Goal: Information Seeking & Learning: Learn about a topic

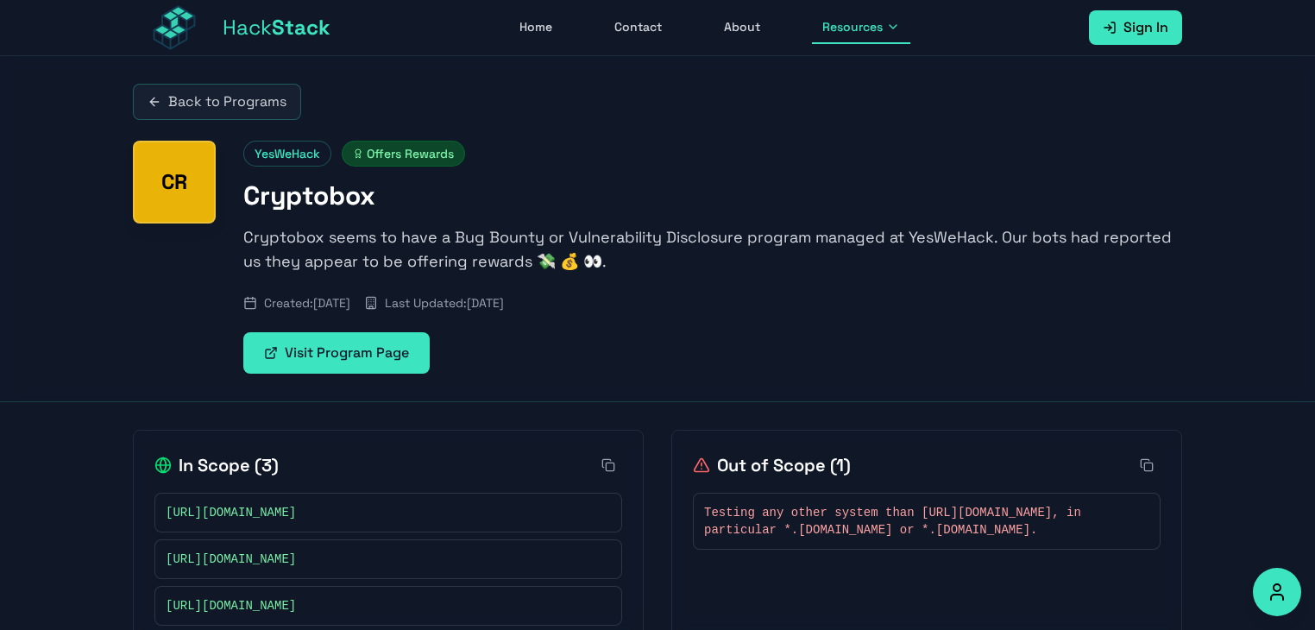
click at [86, 332] on div "Back to Programs CR YesWeHack Offers Rewards Cryptobox Cryptobox seems to have …" at bounding box center [657, 229] width 1315 height 346
click at [221, 97] on link "Back to Programs" at bounding box center [217, 102] width 168 height 36
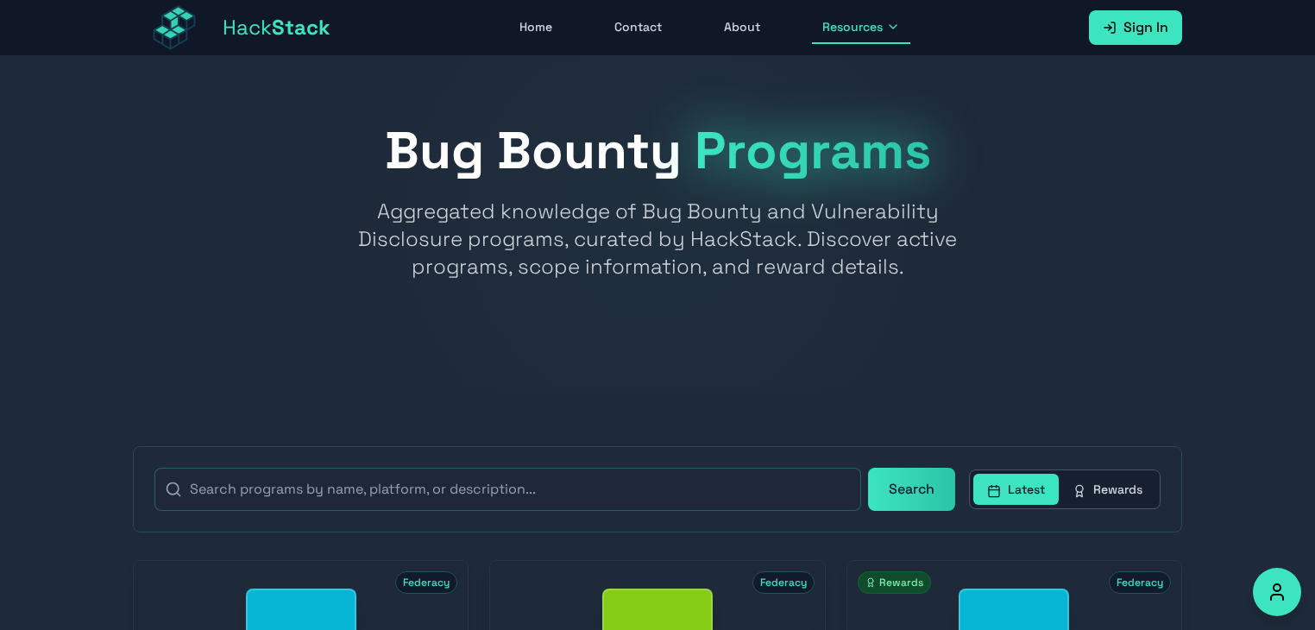
click at [27, 246] on div at bounding box center [657, 223] width 1315 height 335
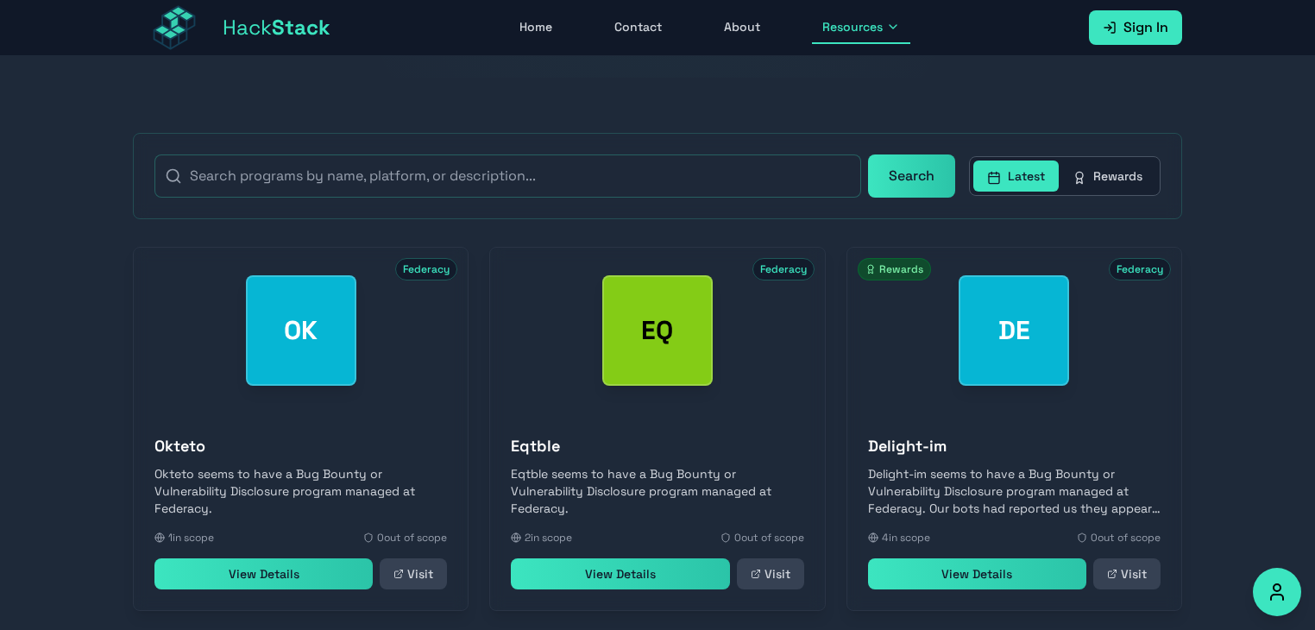
click at [1098, 174] on button "Rewards" at bounding box center [1108, 176] width 98 height 31
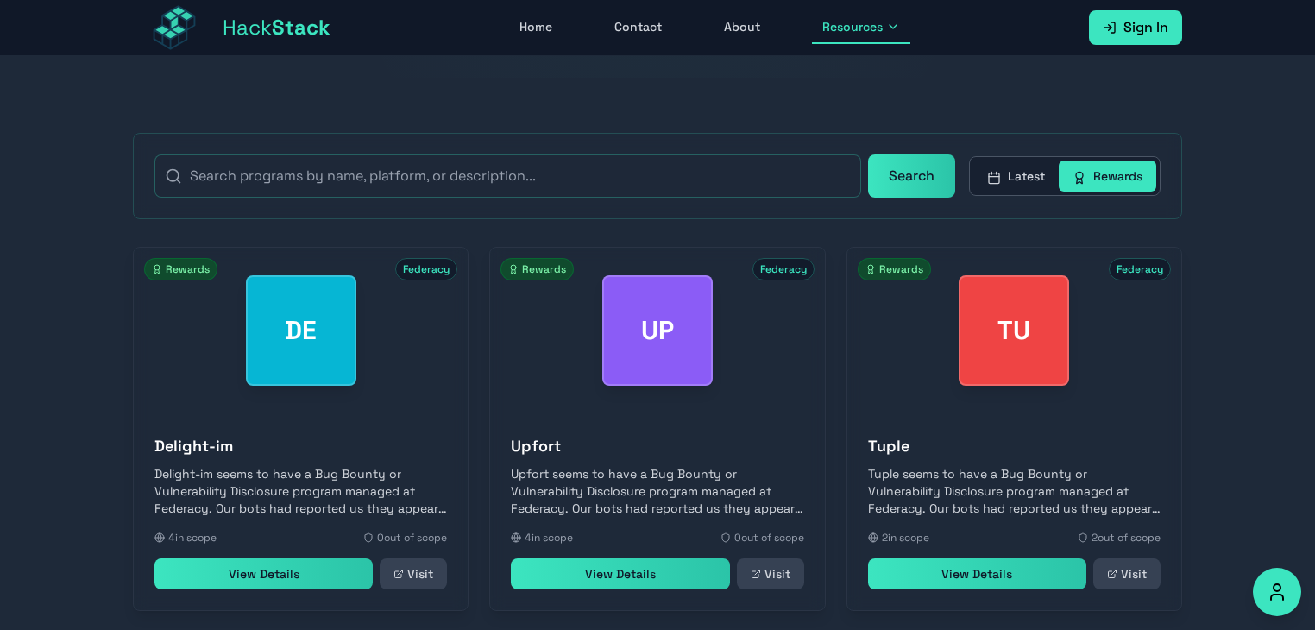
click at [1098, 174] on button "Rewards" at bounding box center [1108, 176] width 98 height 31
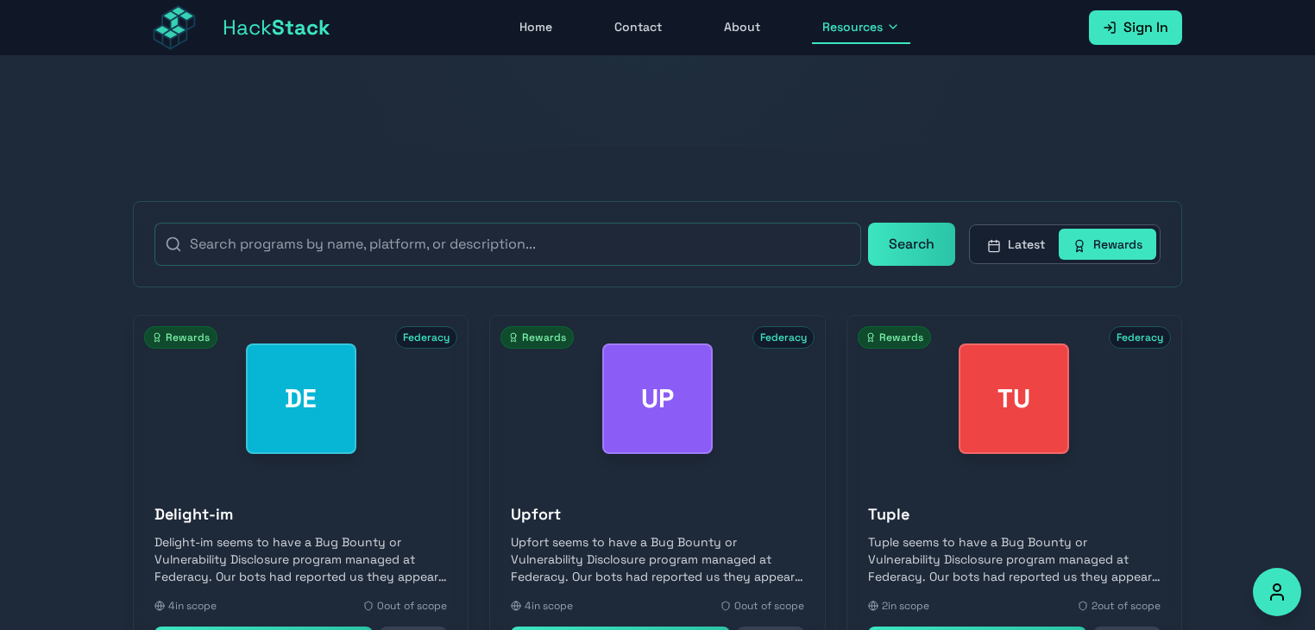
scroll to position [0, 0]
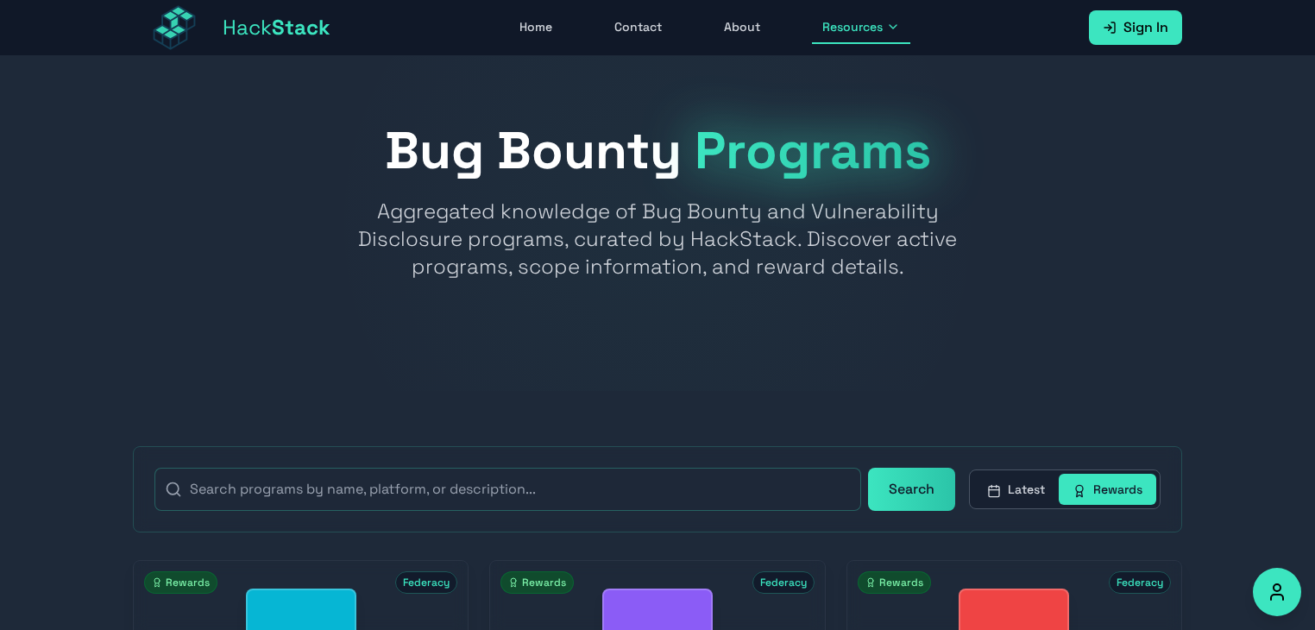
click at [1098, 488] on button "Rewards" at bounding box center [1108, 489] width 98 height 31
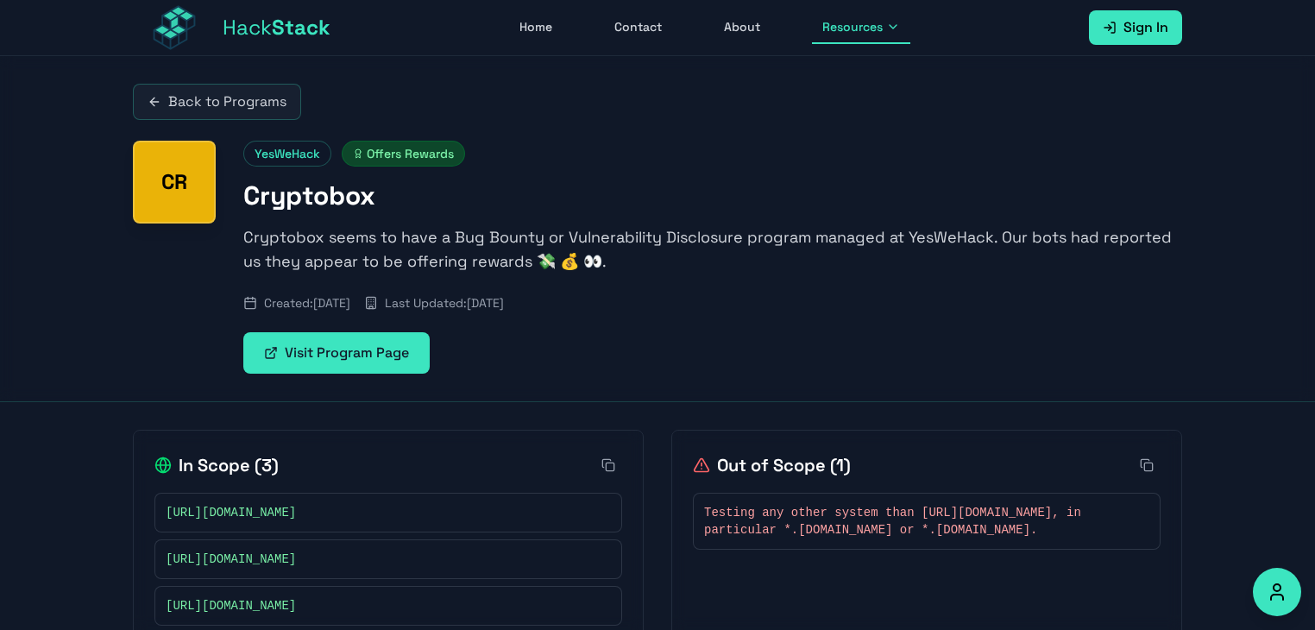
click at [228, 112] on link "Back to Programs" at bounding box center [217, 102] width 168 height 36
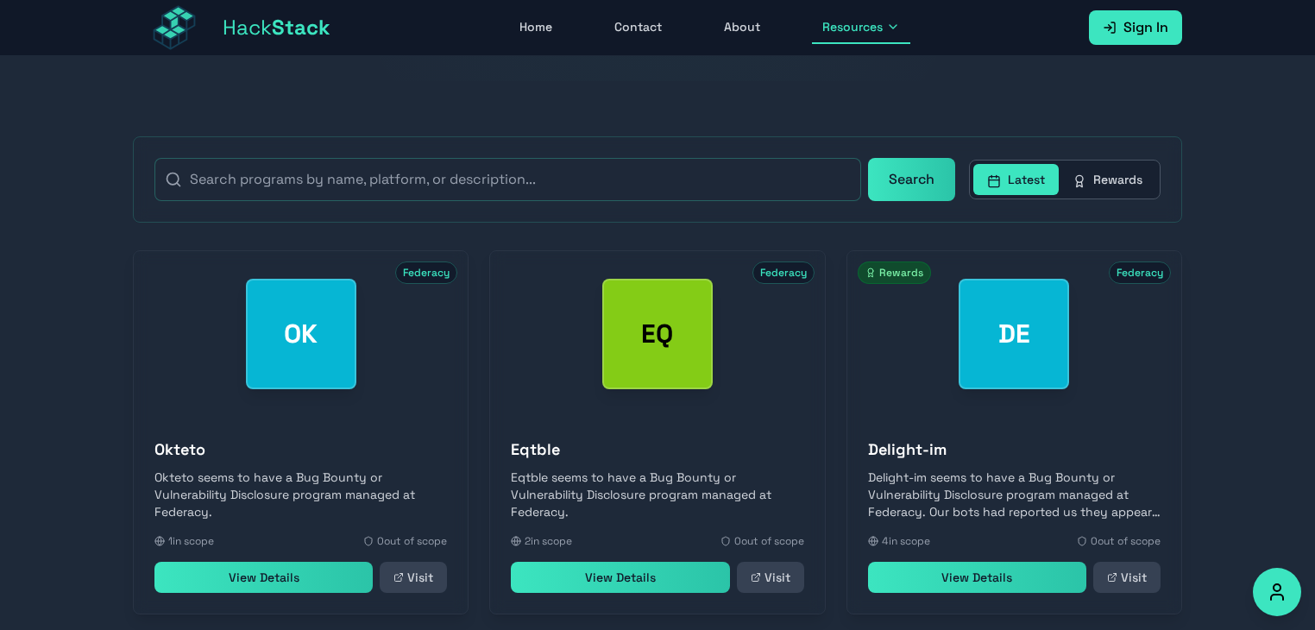
scroll to position [802, 0]
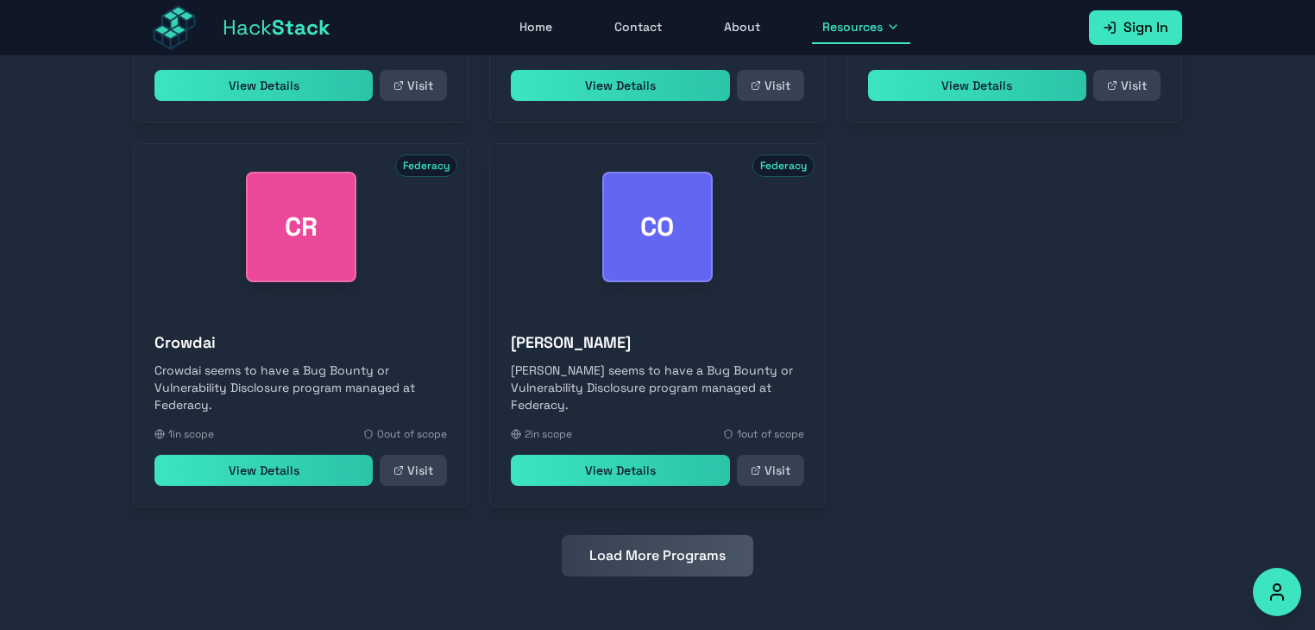
click at [635, 558] on button "Load More Programs" at bounding box center [658, 555] width 192 height 41
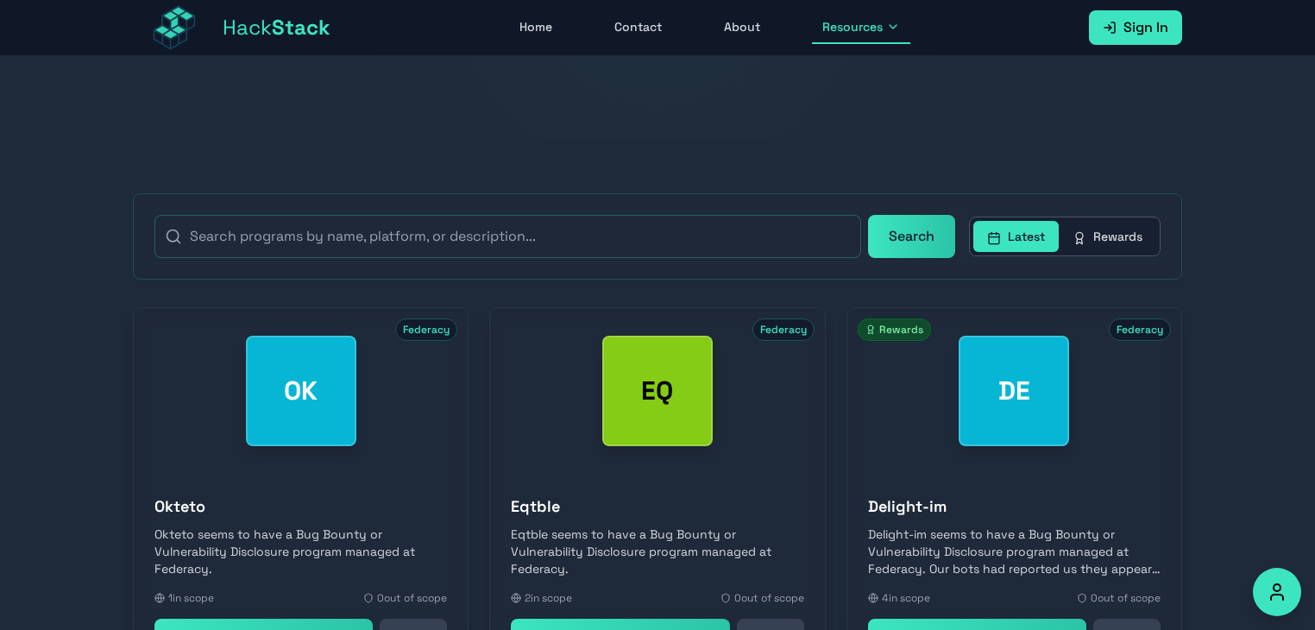
scroll to position [0, 0]
